Goal: Information Seeking & Learning: Learn about a topic

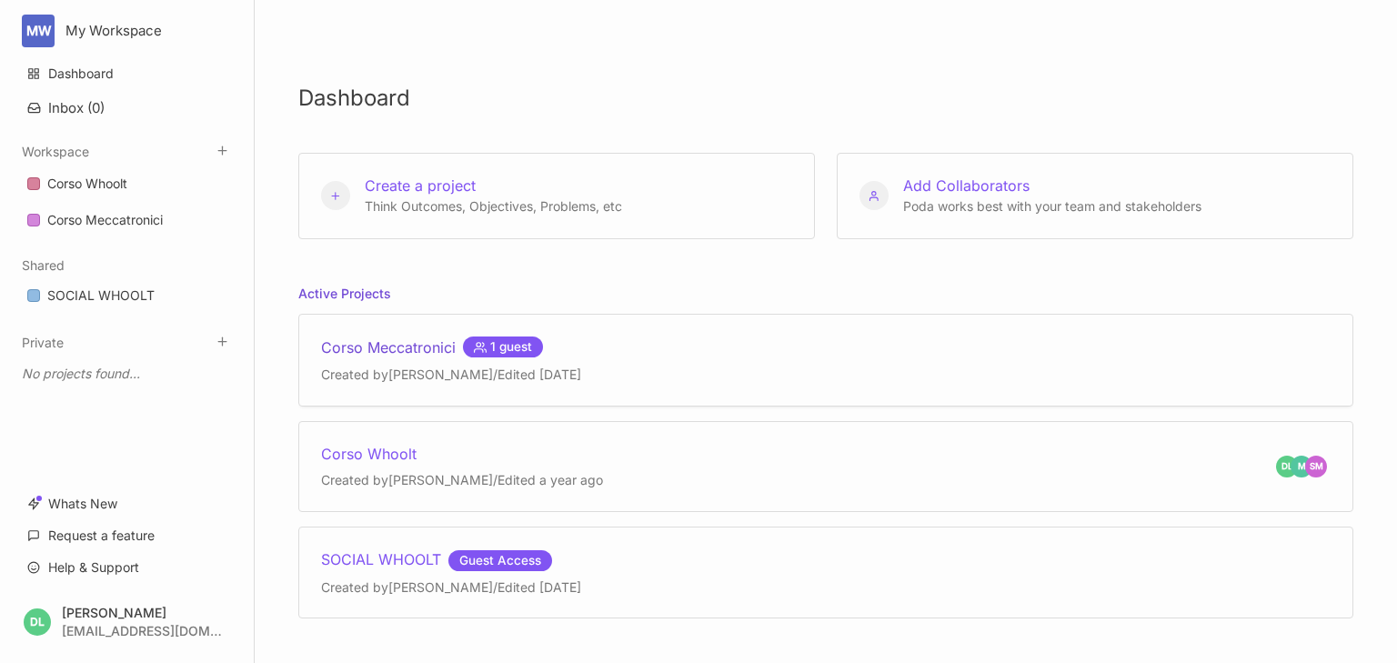
click at [376, 347] on div "Corso Meccatronici 1 guest" at bounding box center [451, 348] width 260 height 22
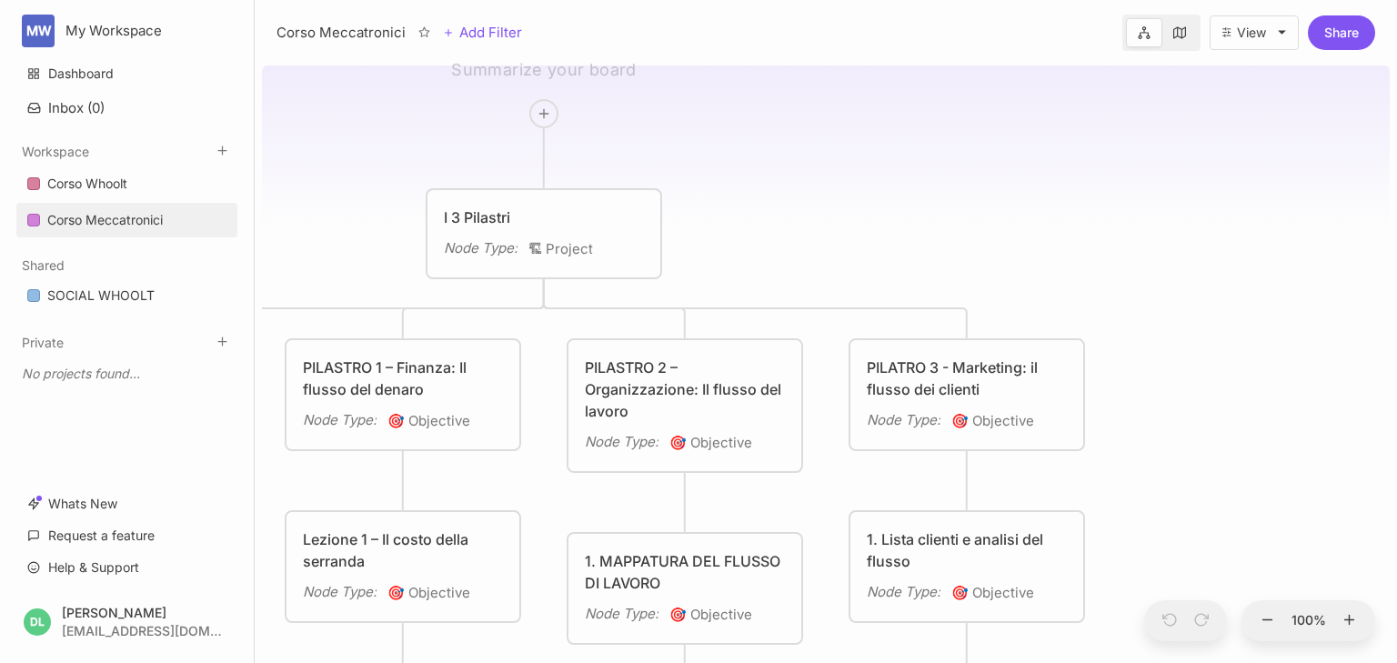
drag, startPoint x: 881, startPoint y: 291, endPoint x: 783, endPoint y: 114, distance: 202.7
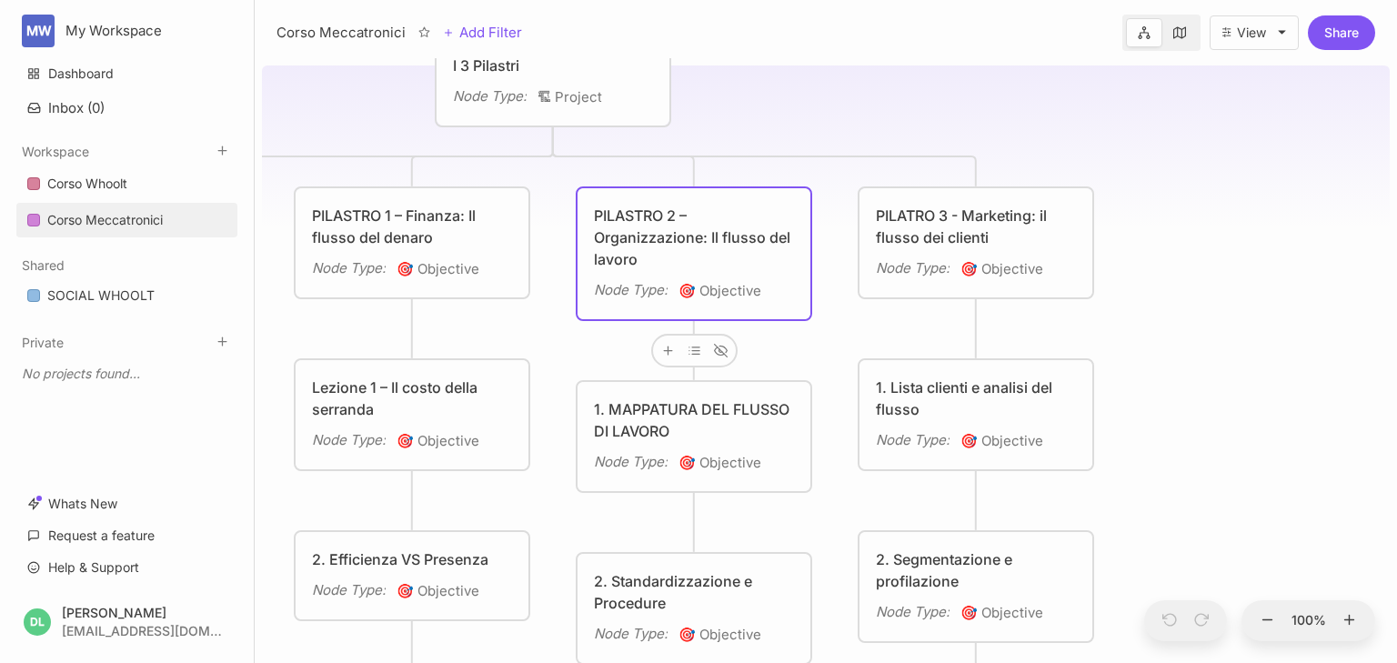
click at [640, 230] on div "PILASTRO 2 – Organizzazione: Il flusso del lavoro" at bounding box center [694, 237] width 200 height 65
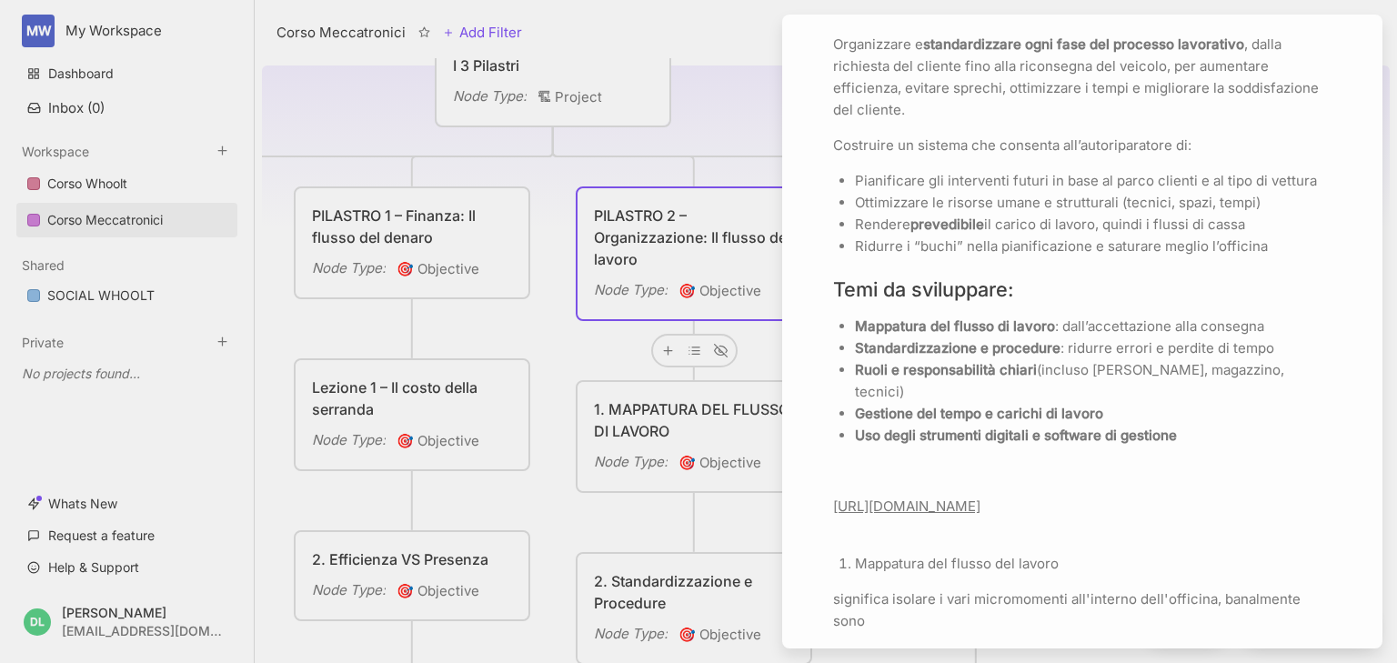
scroll to position [655, 0]
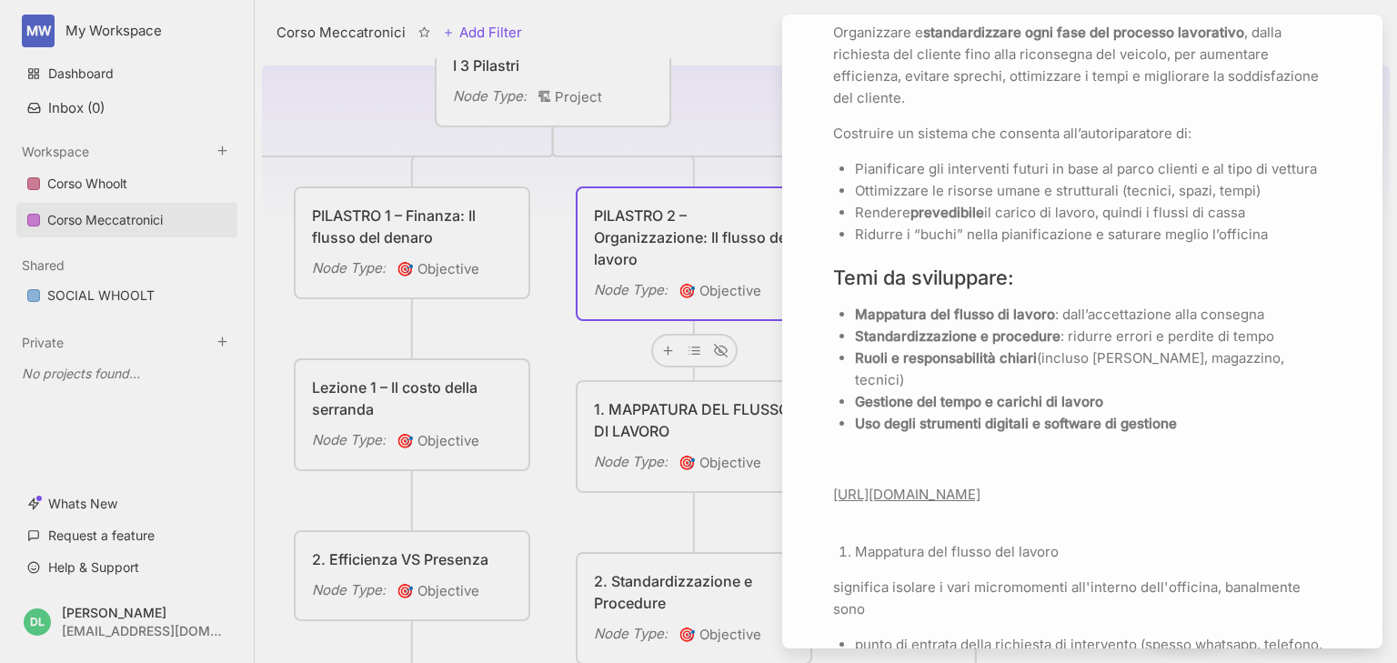
click at [929, 486] on link "[URL][DOMAIN_NAME]" at bounding box center [906, 494] width 147 height 17
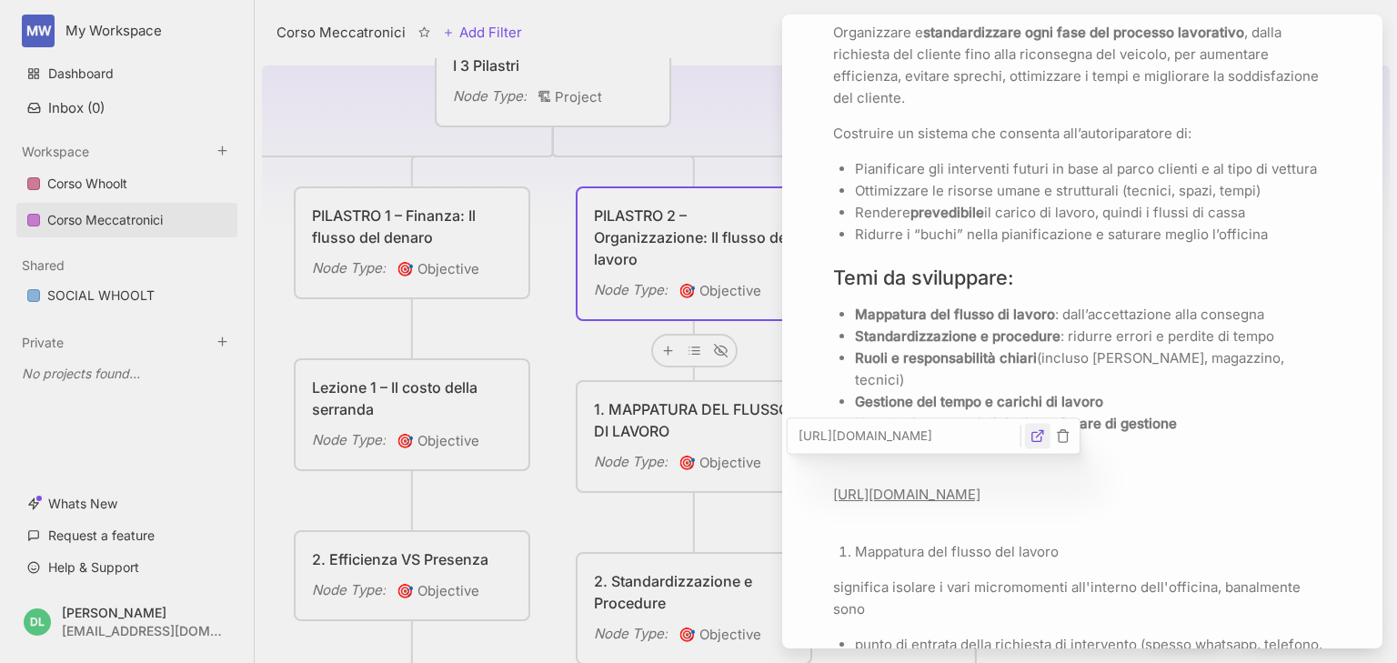
click at [1040, 437] on icon "button" at bounding box center [1037, 435] width 15 height 15
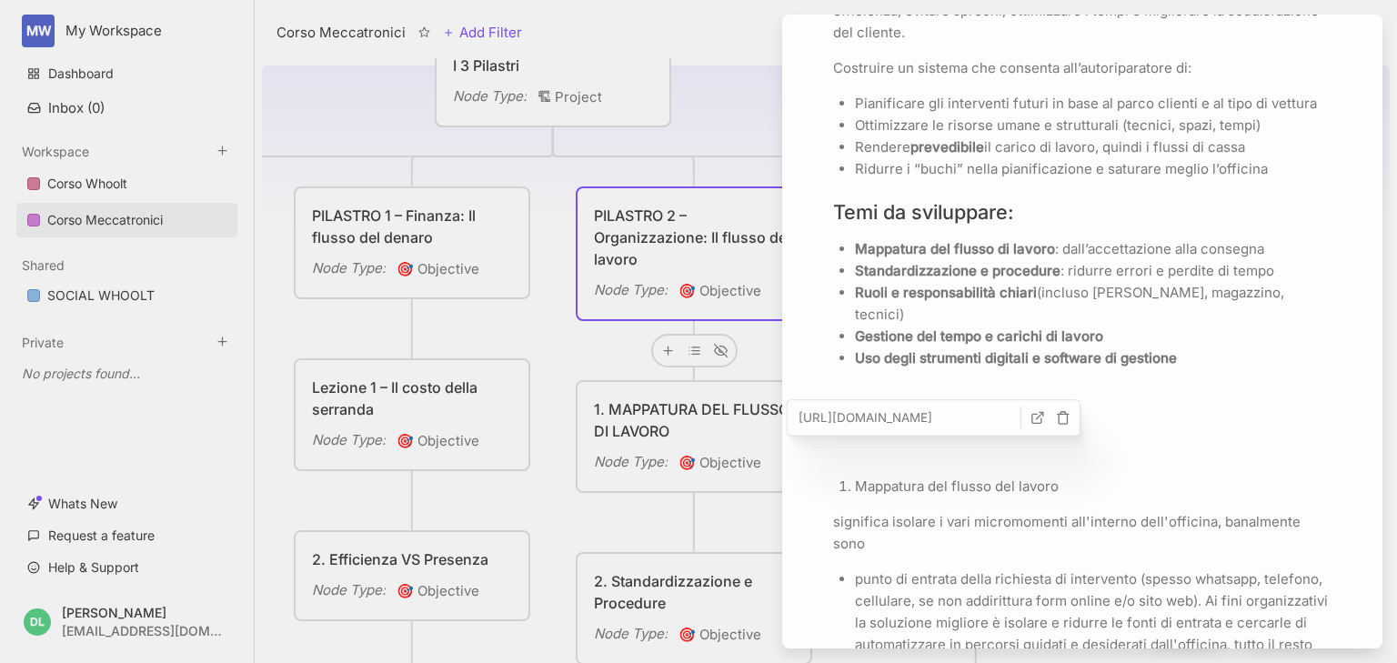
scroll to position [728, 0]
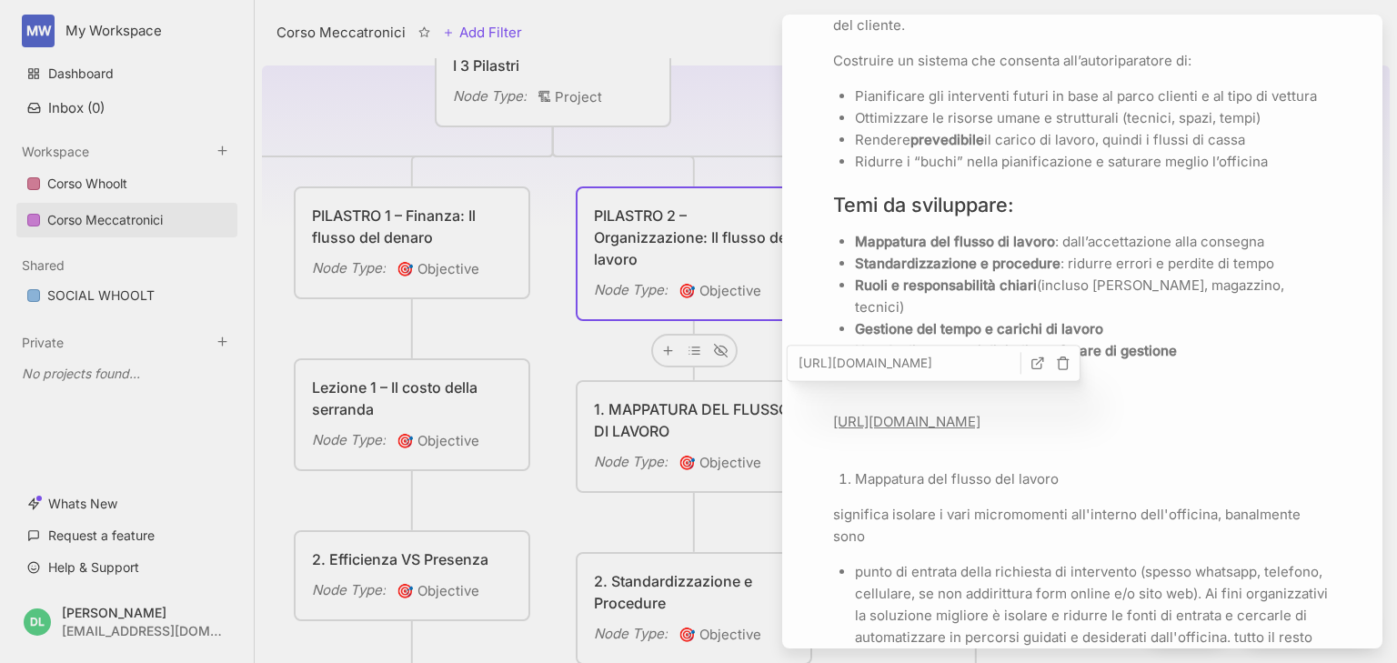
click at [1187, 422] on p "[URL][DOMAIN_NAME]" at bounding box center [1082, 433] width 498 height 44
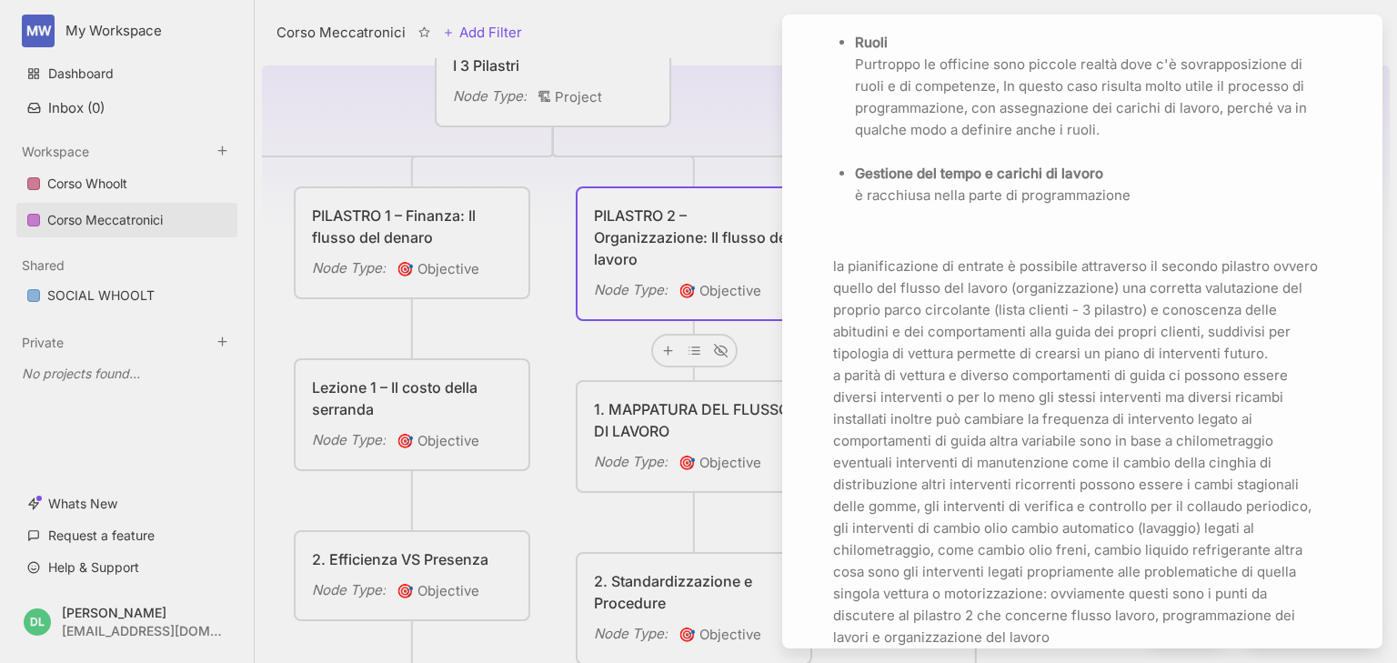
scroll to position [2983, 0]
